Goal: Transaction & Acquisition: Purchase product/service

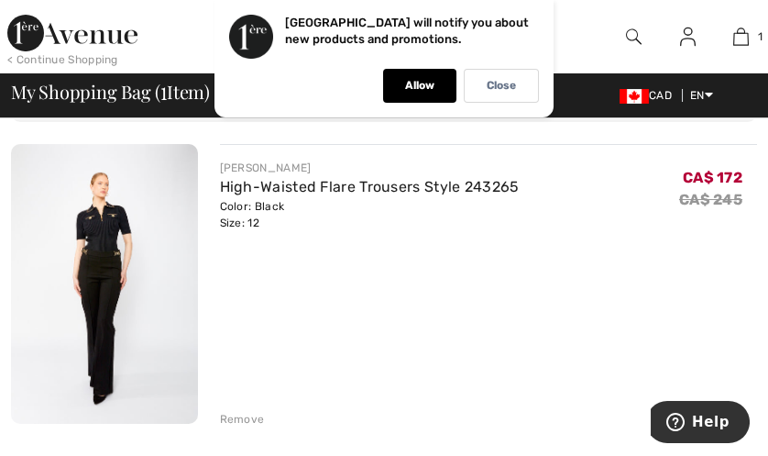
click at [89, 225] on img at bounding box center [104, 284] width 187 height 280
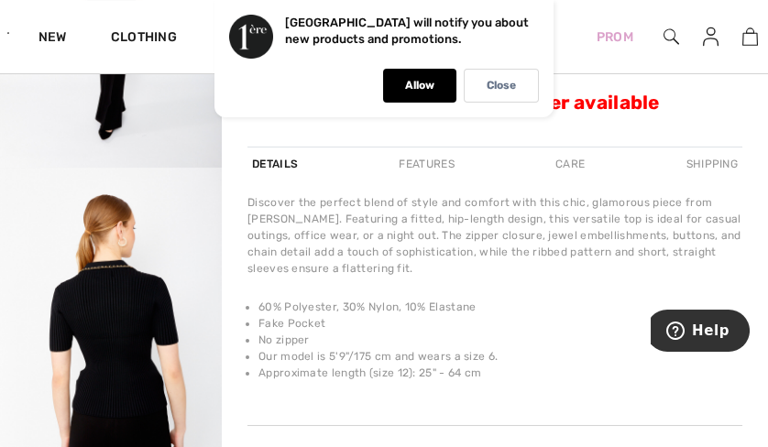
scroll to position [277, 0]
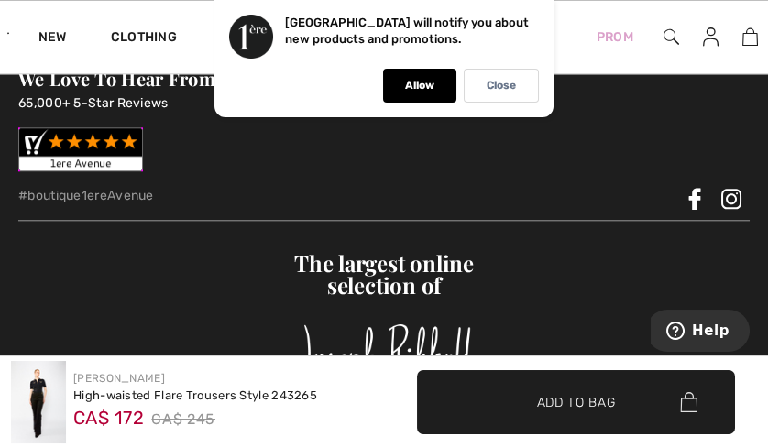
scroll to position [3814, 0]
